Goal: Task Accomplishment & Management: Manage account settings

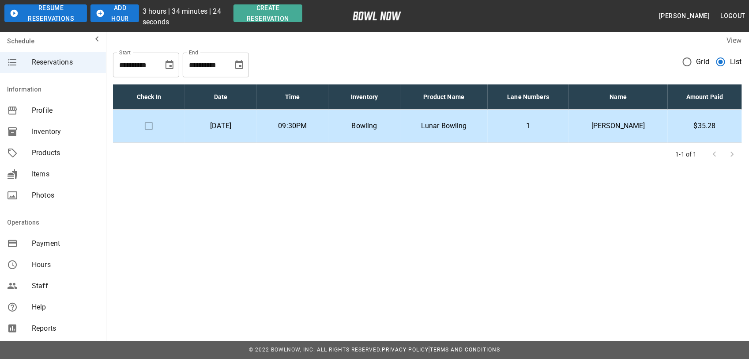
click at [530, 128] on p "1" at bounding box center [528, 126] width 67 height 11
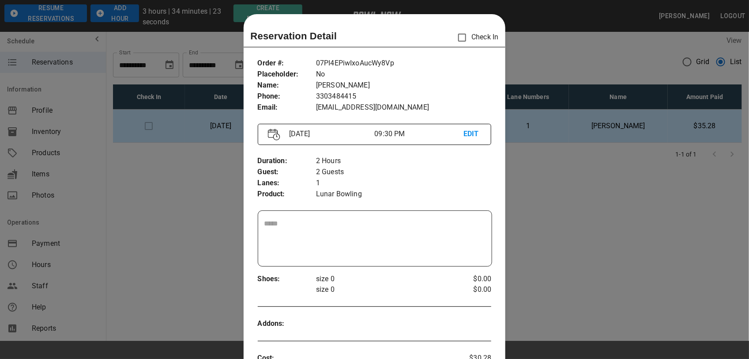
scroll to position [14, 0]
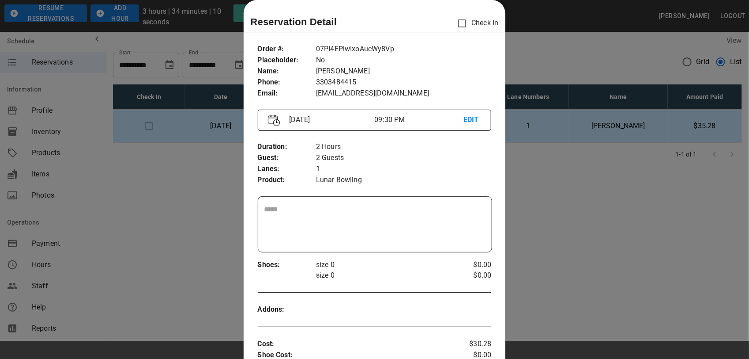
click at [533, 59] on div at bounding box center [374, 179] width 749 height 359
